Goal: Book appointment/travel/reservation

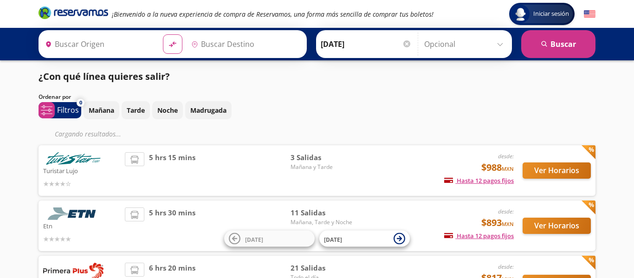
type input "[GEOGRAPHIC_DATA], [GEOGRAPHIC_DATA]"
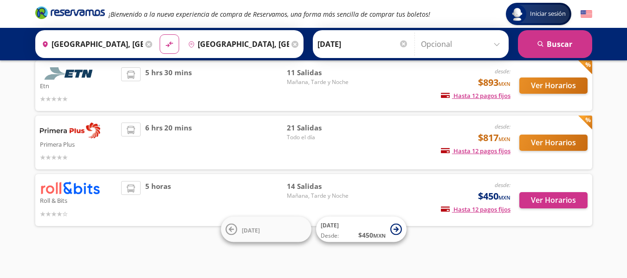
scroll to position [122, 0]
click at [552, 201] on button "Ver Horarios" at bounding box center [553, 200] width 68 height 16
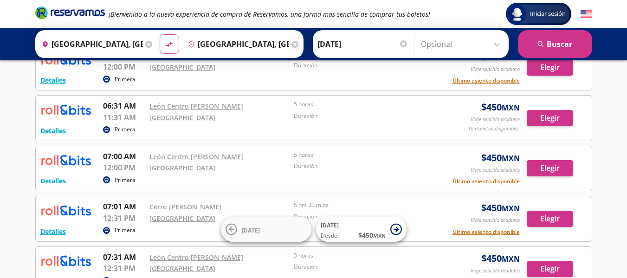
scroll to position [118, 0]
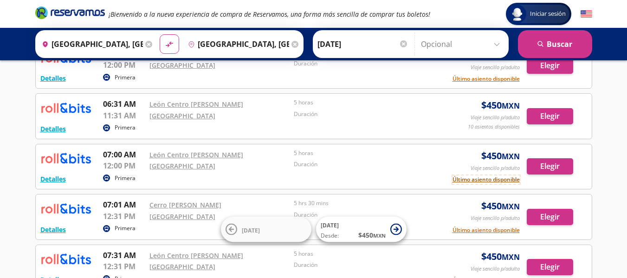
click at [494, 181] on button "Último asiento disponible" at bounding box center [485, 179] width 67 height 8
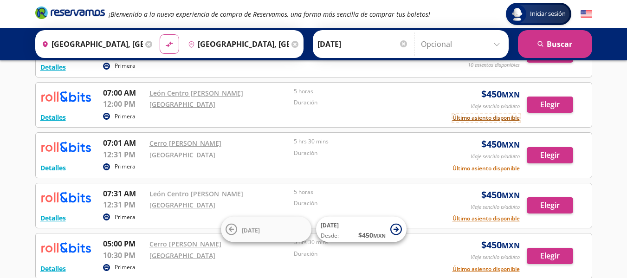
scroll to position [0, 0]
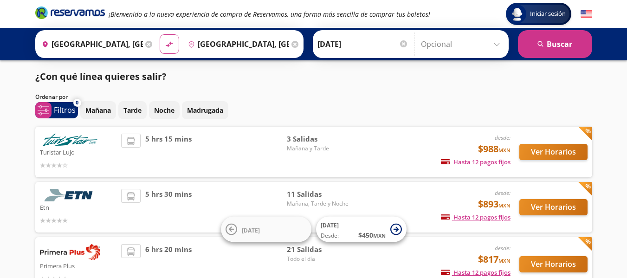
scroll to position [122, 0]
